Goal: Find specific page/section: Find specific page/section

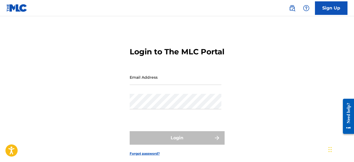
type input "[EMAIL_ADDRESS][DOMAIN_NAME]"
click at [208, 145] on div "Login" at bounding box center [177, 138] width 95 height 14
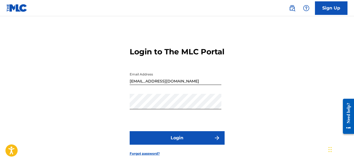
click at [208, 145] on button "Login" at bounding box center [177, 138] width 95 height 14
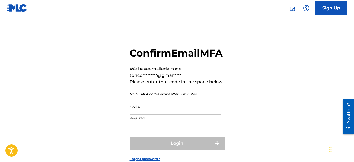
click at [182, 115] on input "Code" at bounding box center [176, 106] width 92 height 15
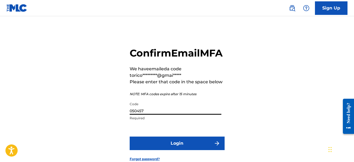
type input "050457"
click at [183, 150] on button "Login" at bounding box center [177, 144] width 95 height 14
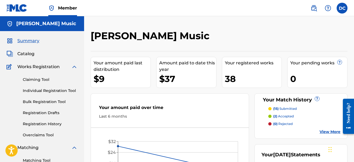
click at [30, 54] on span "Catalog" at bounding box center [25, 54] width 17 height 7
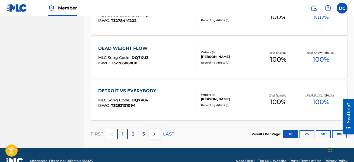
scroll to position [458, 0]
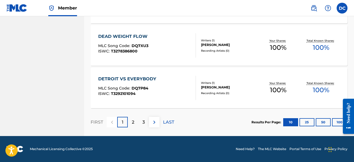
click at [307, 122] on button "25" at bounding box center [306, 122] width 15 height 8
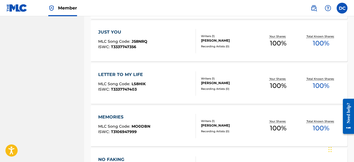
scroll to position [1097, 0]
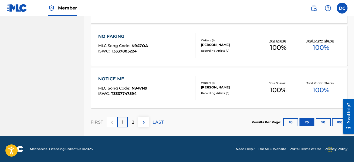
click at [326, 122] on button "50" at bounding box center [323, 122] width 15 height 8
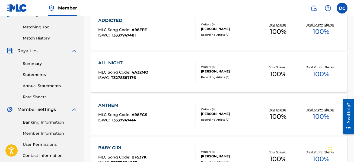
scroll to position [136, 0]
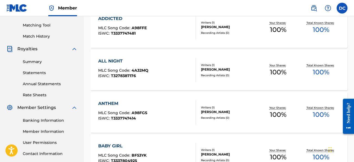
click at [32, 74] on link "Statements" at bounding box center [50, 73] width 55 height 6
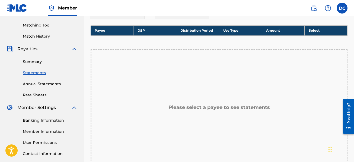
scroll to position [27, 0]
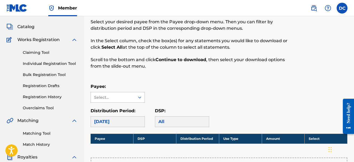
click at [126, 98] on div "Select..." at bounding box center [112, 98] width 37 height 6
click at [115, 116] on div "[PERSON_NAME] Music" at bounding box center [118, 113] width 54 height 20
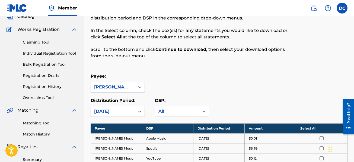
scroll to position [0, 0]
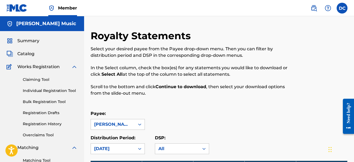
click at [30, 53] on span "Catalog" at bounding box center [25, 54] width 17 height 7
